Goal: Task Accomplishment & Management: Use online tool/utility

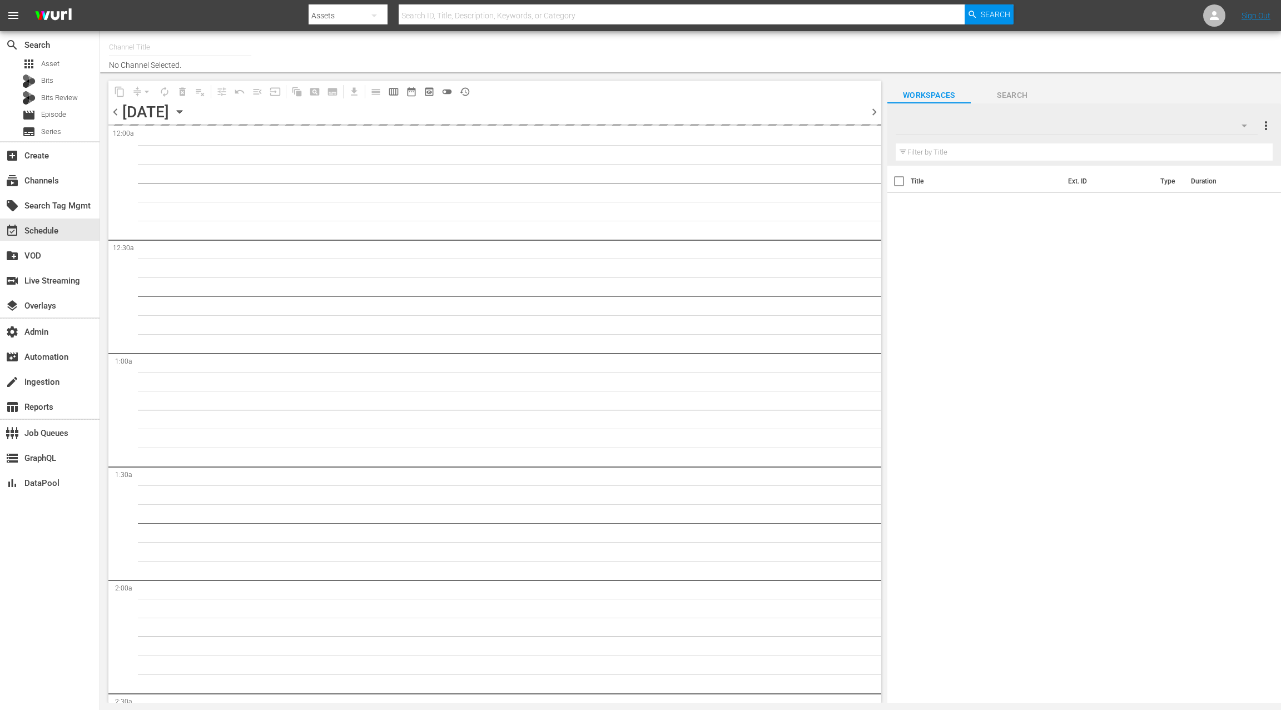
type input "LOL! Network - International (1119)"
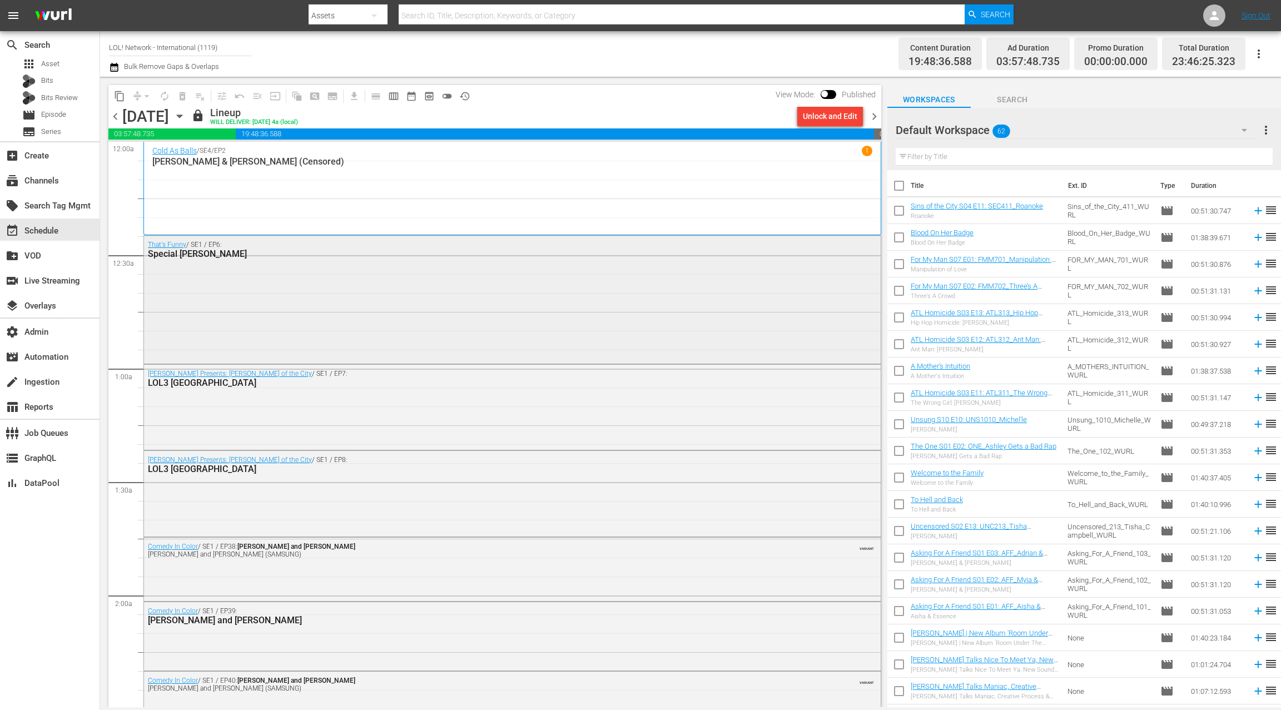
click at [298, 288] on div "That's Funny / SE1 / EP6: Special [PERSON_NAME]" at bounding box center [512, 299] width 737 height 126
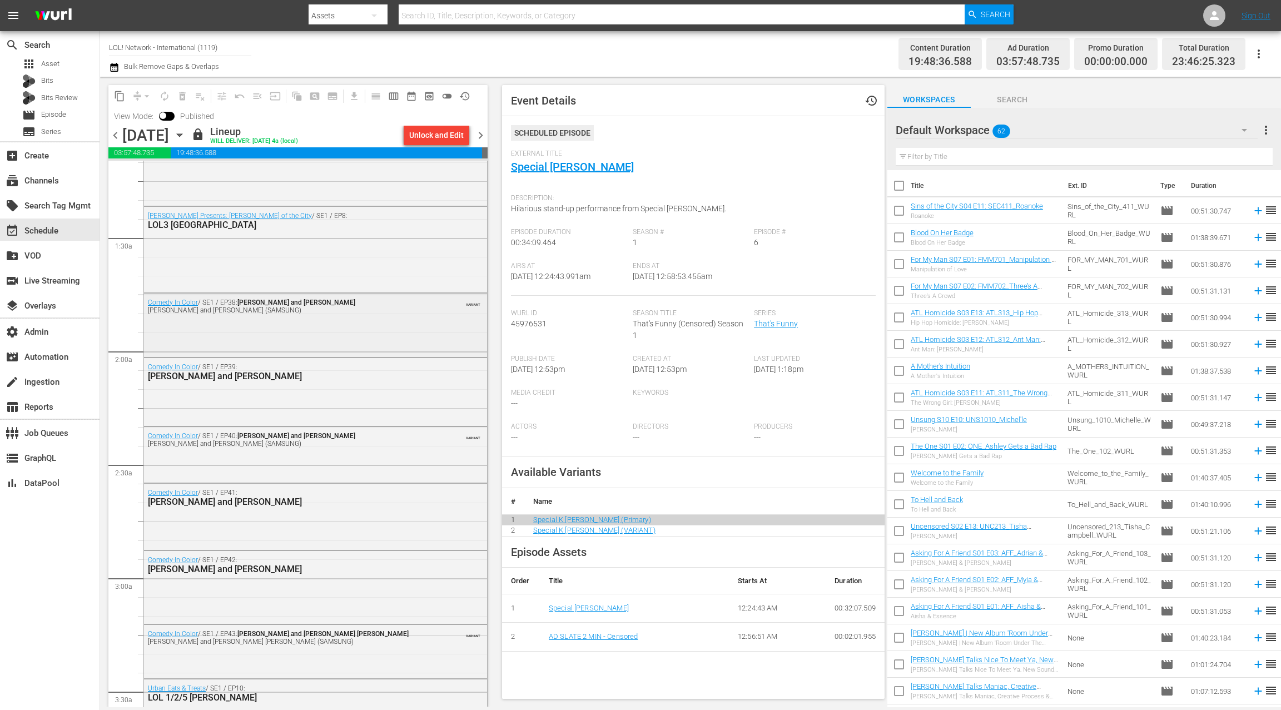
scroll to position [290, 0]
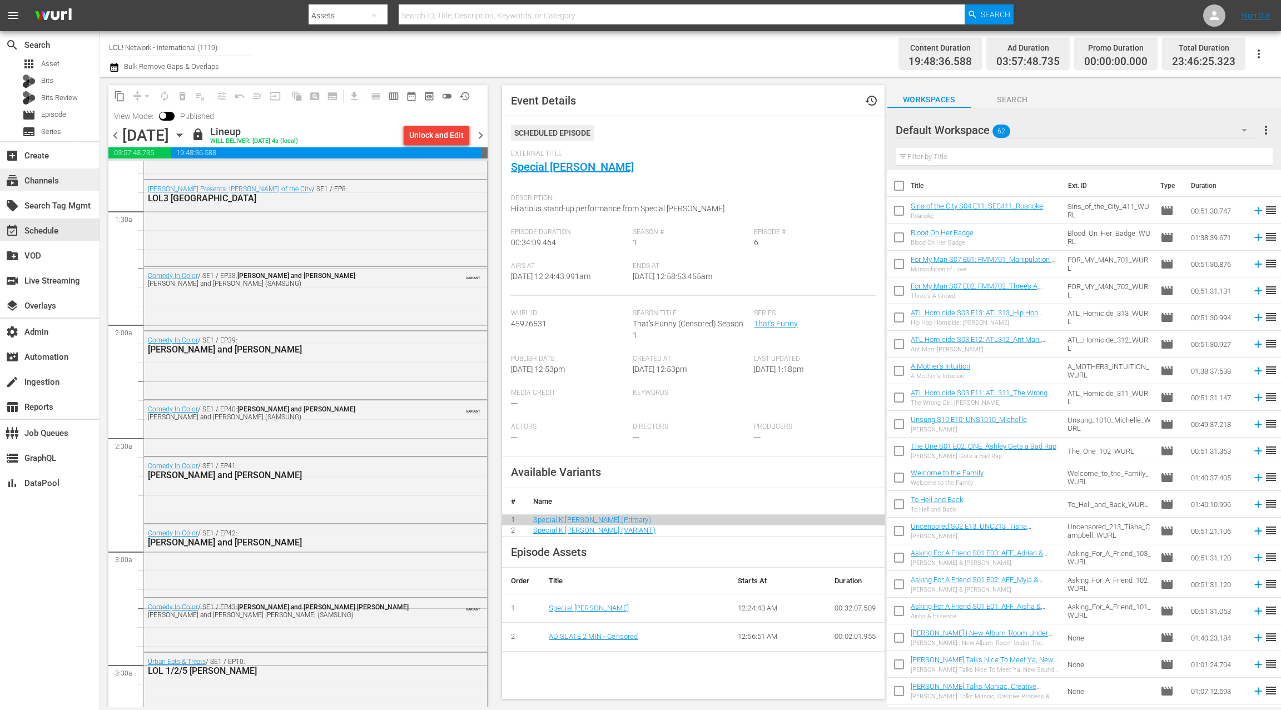
click at [65, 187] on div "subscriptions Channels" at bounding box center [50, 179] width 100 height 22
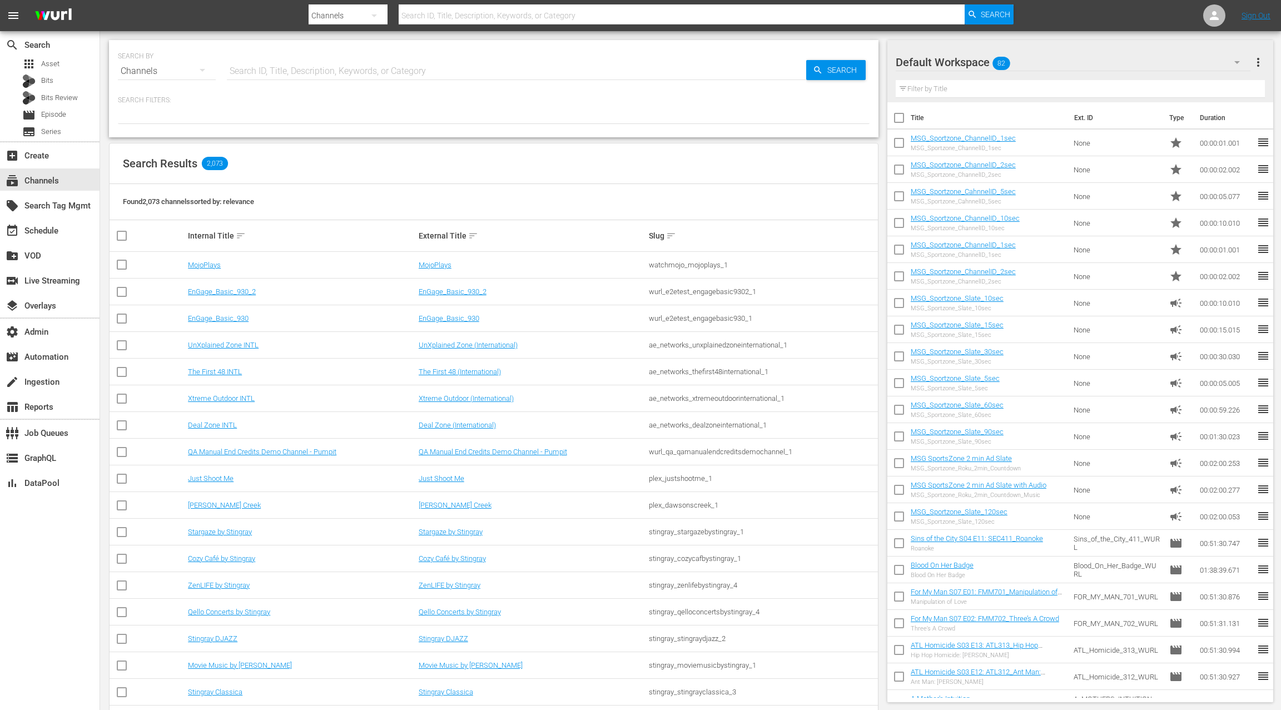
click at [254, 72] on input "text" at bounding box center [516, 71] width 579 height 27
type input "roku"
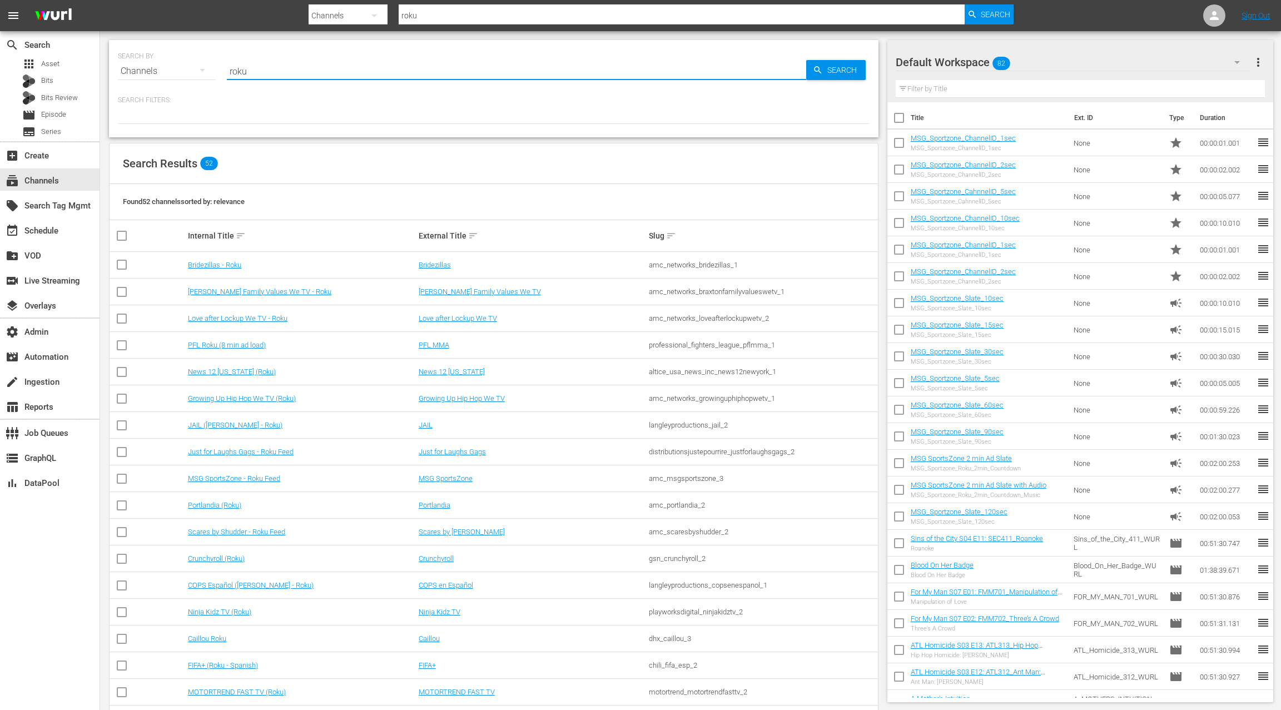
click at [246, 72] on input "roku" at bounding box center [516, 71] width 579 height 27
type input "lol"
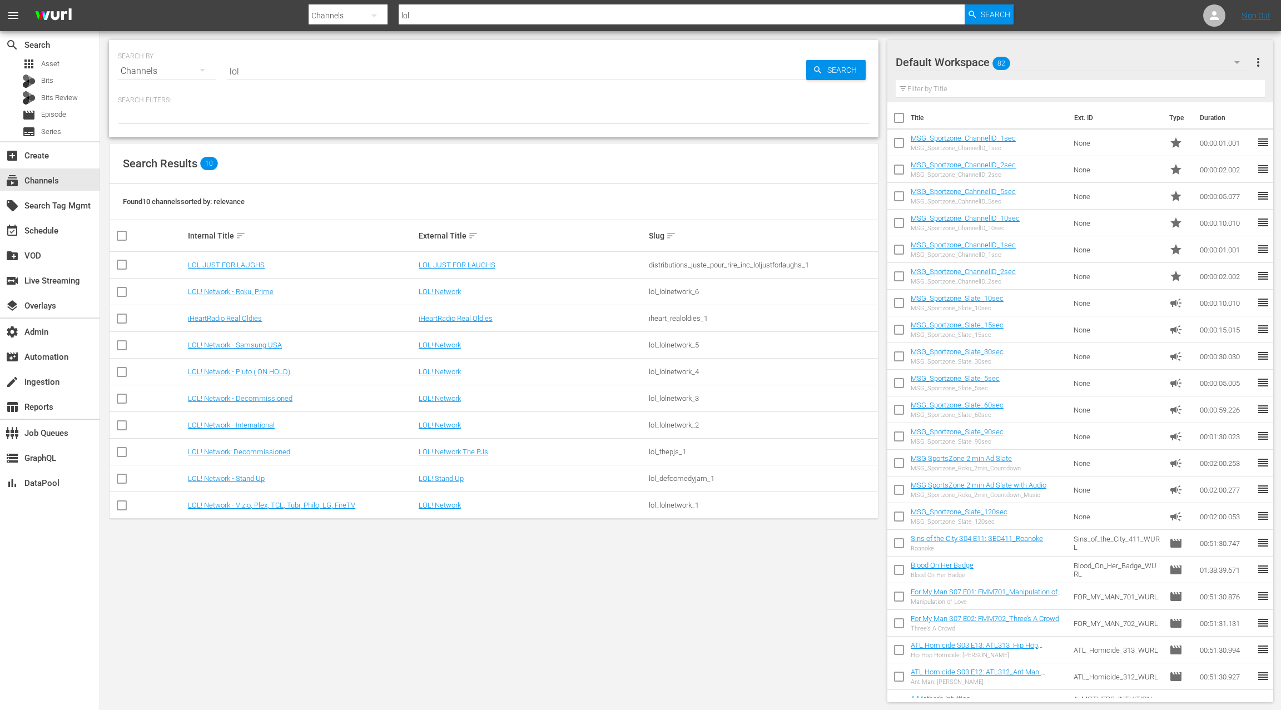
click at [300, 553] on div "SEARCH BY Search By Channels Search ID, Title, Description, Keywords, or Catego…" at bounding box center [493, 371] width 787 height 680
click at [260, 291] on link "LOL! Network - Roku, Prime" at bounding box center [231, 292] width 86 height 8
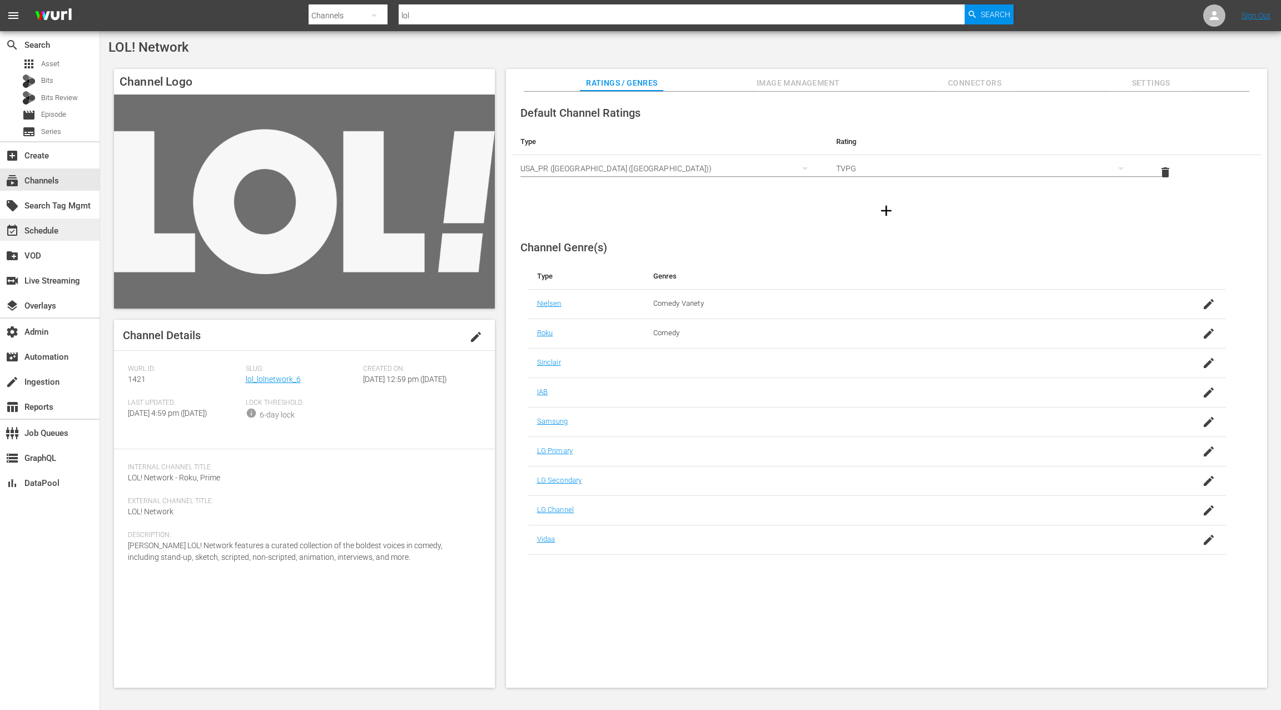
click at [53, 231] on div "event_available Schedule" at bounding box center [31, 229] width 62 height 10
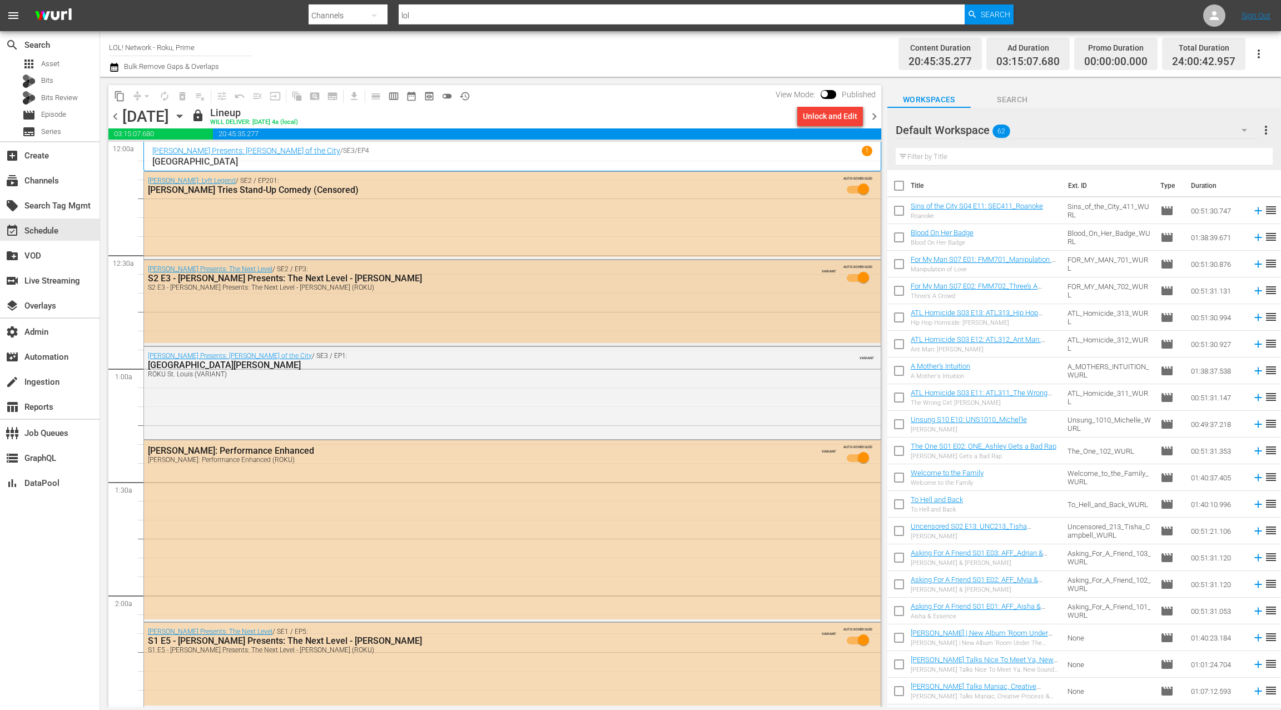
click at [521, 284] on div "S2 E3 - [PERSON_NAME] Presents: The Next Level - [PERSON_NAME] (ROKU)" at bounding box center [481, 288] width 666 height 8
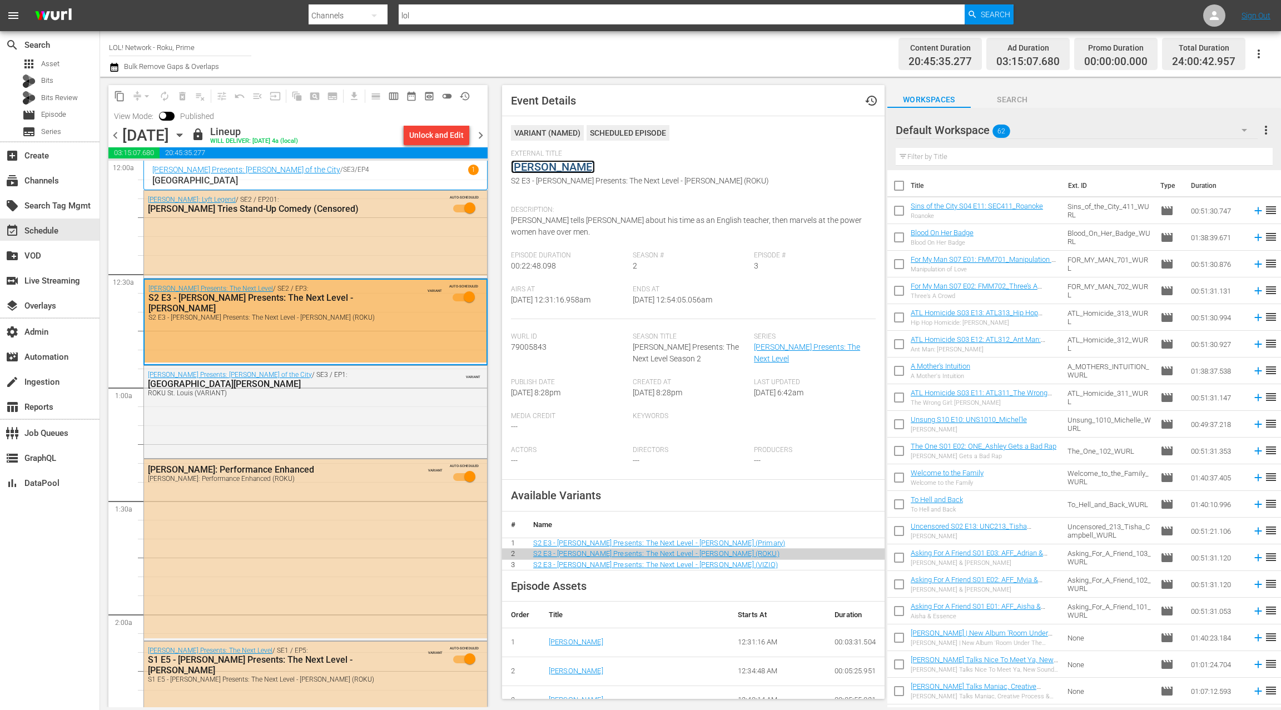
click at [539, 169] on link "[PERSON_NAME]" at bounding box center [553, 166] width 84 height 13
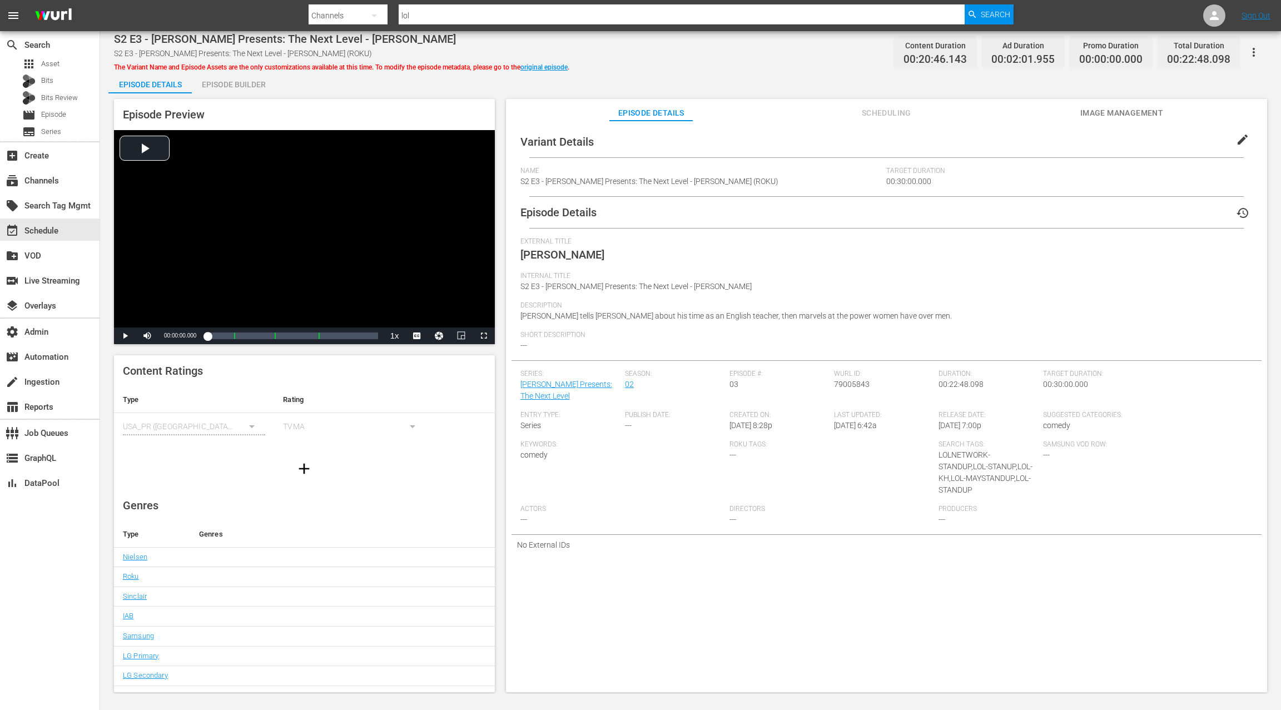
click at [1257, 49] on icon "button" at bounding box center [1253, 52] width 13 height 13
click at [1209, 57] on div "Add Episode to Workspace" at bounding box center [1190, 56] width 138 height 27
click at [58, 115] on span "Episode" at bounding box center [53, 114] width 25 height 11
